Goal: Navigation & Orientation: Go to known website

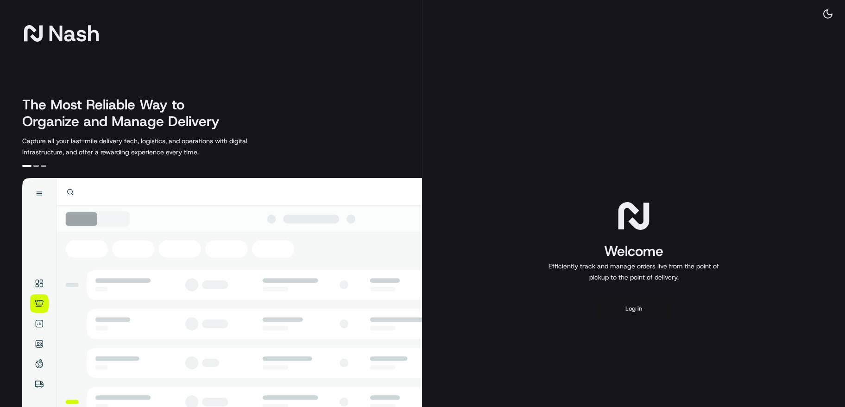
click at [641, 307] on button "Log in" at bounding box center [634, 309] width 74 height 22
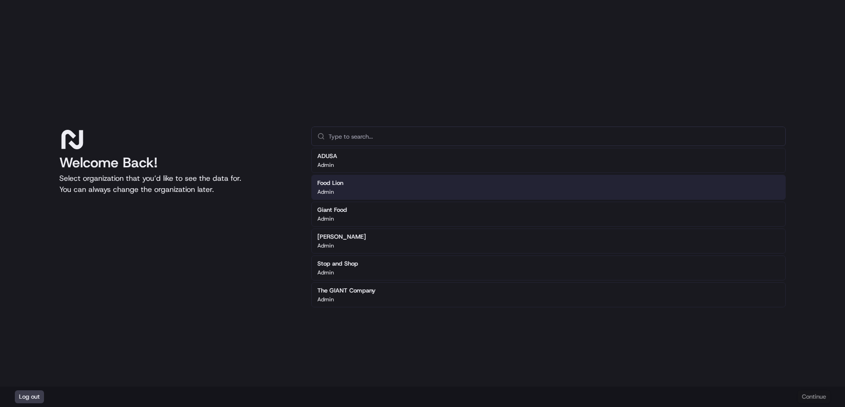
click at [381, 183] on div "Food Lion Admin" at bounding box center [548, 187] width 475 height 25
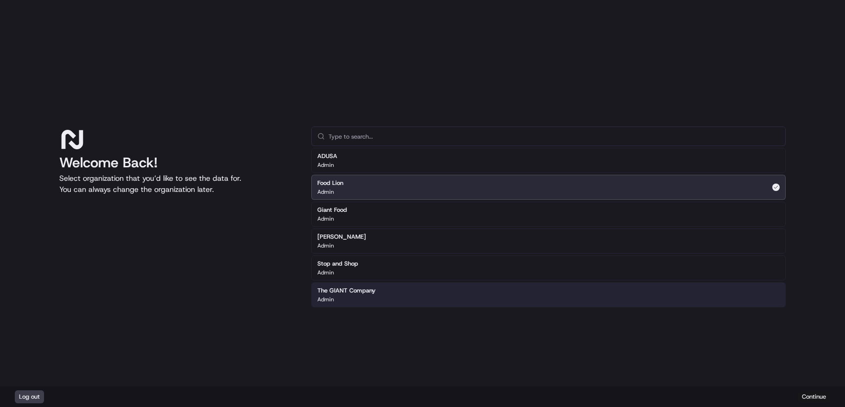
click at [806, 390] on button "Continue" at bounding box center [814, 396] width 32 height 13
